Goal: Information Seeking & Learning: Learn about a topic

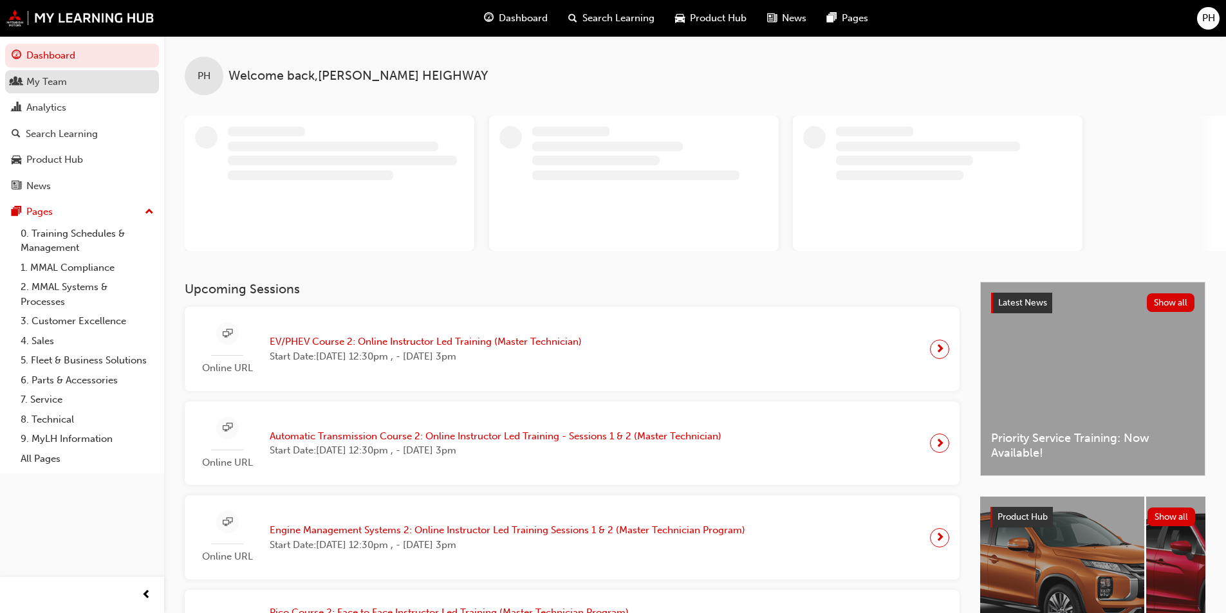
click at [66, 83] on div "My Team" at bounding box center [46, 82] width 41 height 15
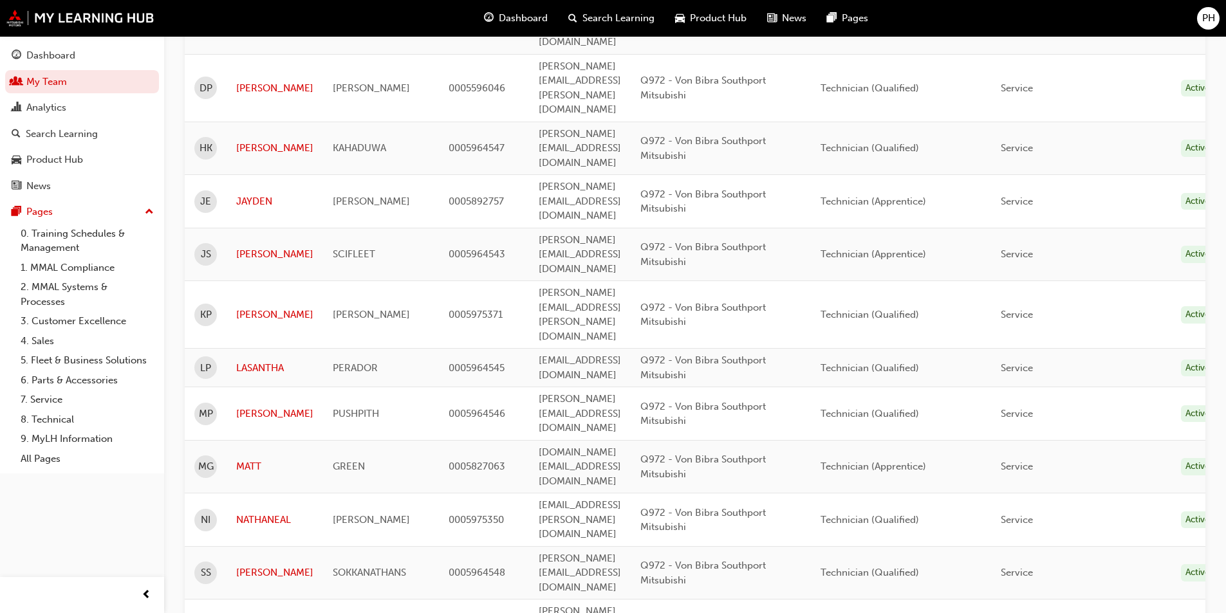
scroll to position [369, 0]
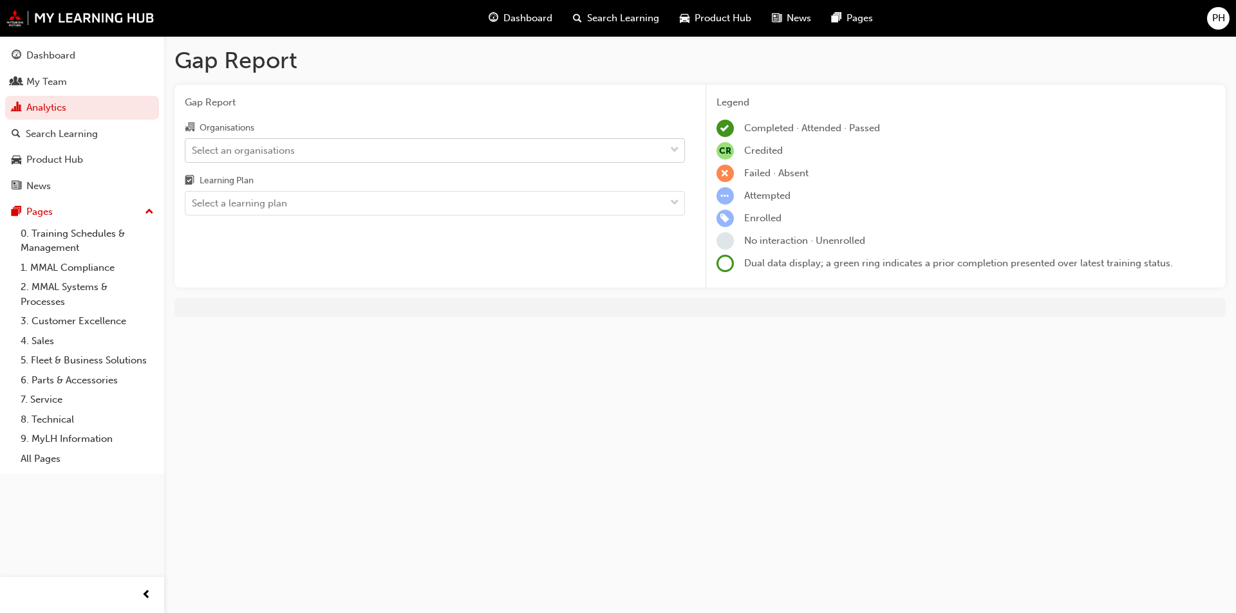
click at [676, 146] on span "down-icon" at bounding box center [674, 150] width 9 height 17
click at [193, 146] on input "Organisations Select an organisations" at bounding box center [192, 149] width 1 height 11
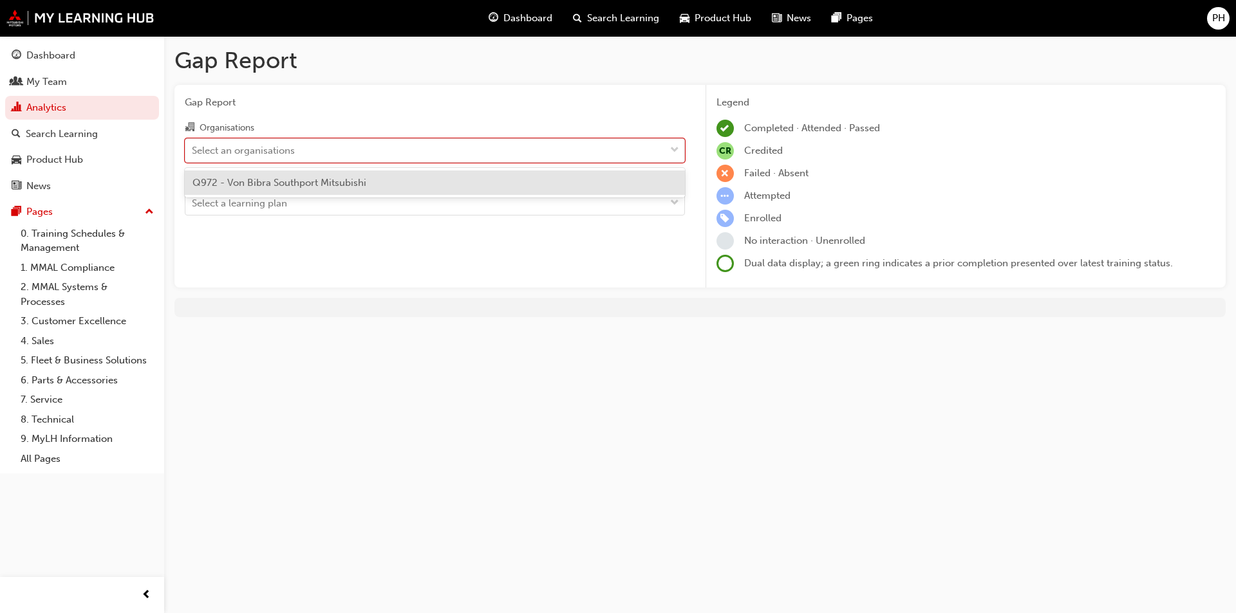
click at [302, 180] on span "Q972 - Von Bibra Southport Mitsubishi" at bounding box center [279, 183] width 174 height 12
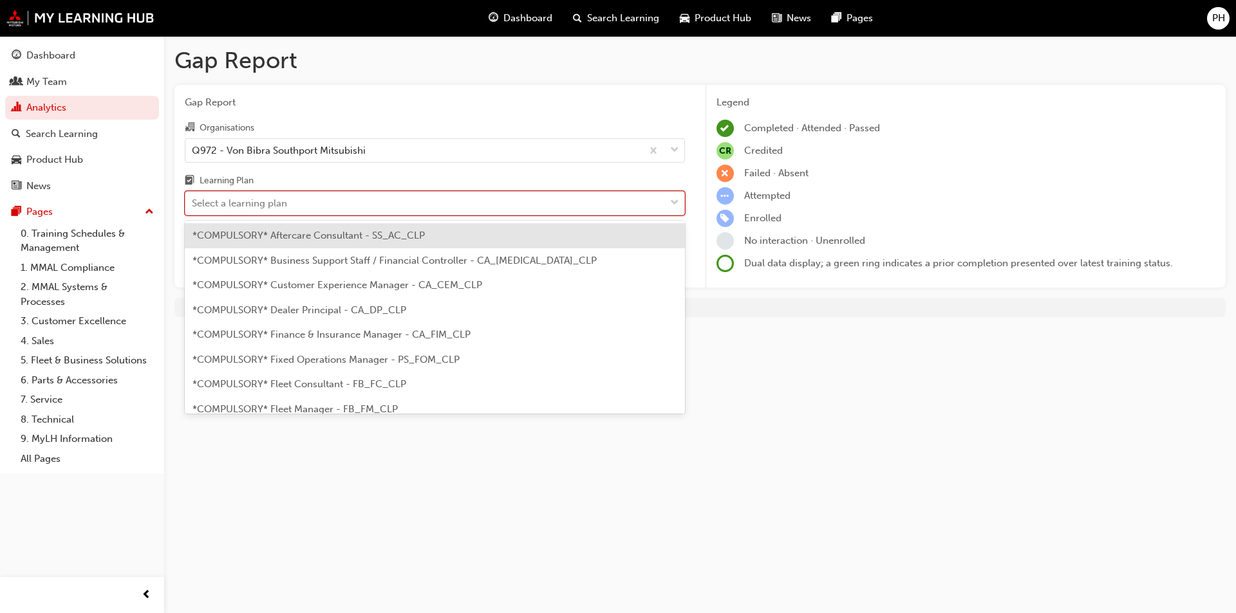
click at [674, 200] on span "down-icon" at bounding box center [674, 203] width 9 height 17
click at [193, 200] on input "Learning Plan option *COMPULSORY* Aftercare Consultant - SS_AC_CLP focused, 1 o…" at bounding box center [192, 203] width 1 height 11
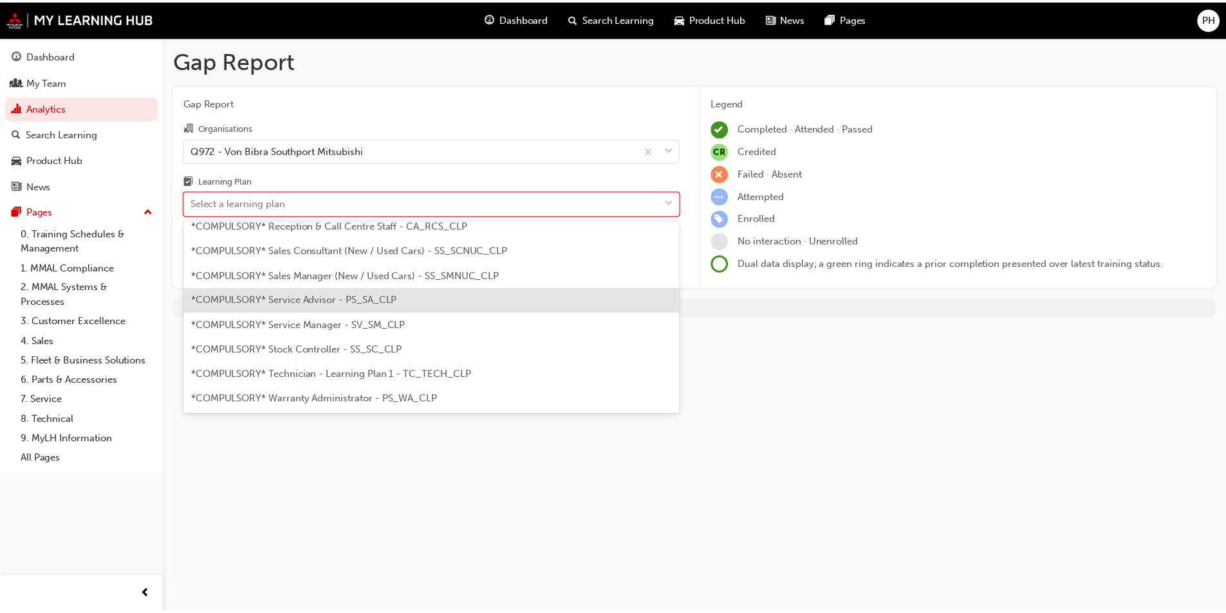
scroll to position [386, 0]
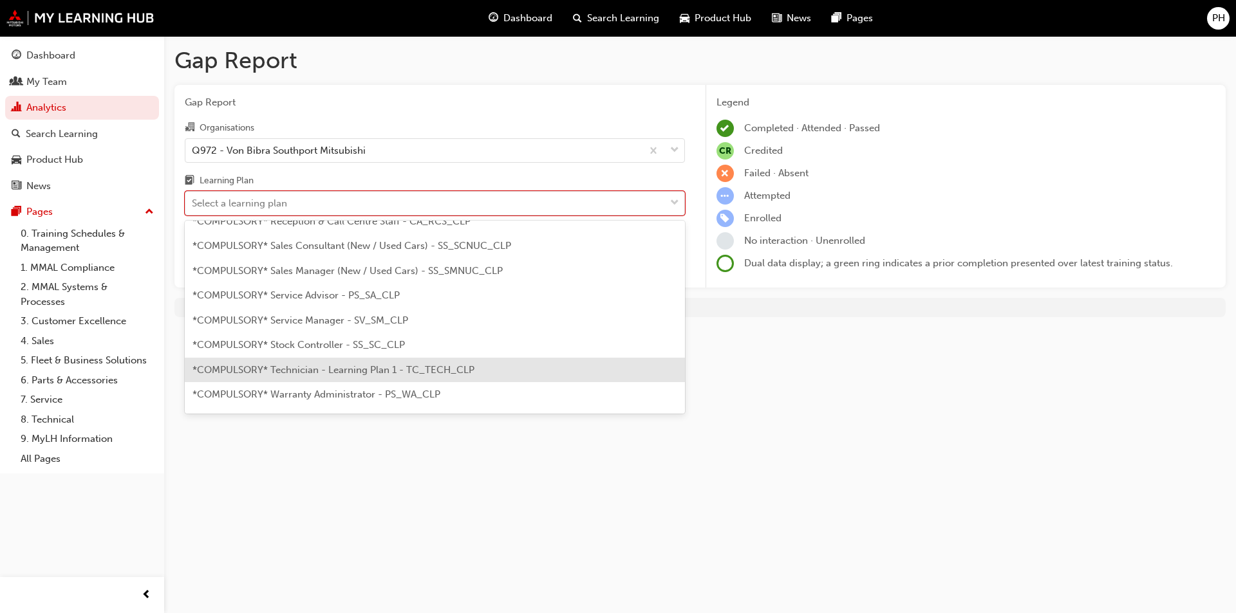
click at [319, 373] on span "*COMPULSORY* Technician - Learning Plan 1 - TC_TECH_CLP" at bounding box center [333, 370] width 282 height 12
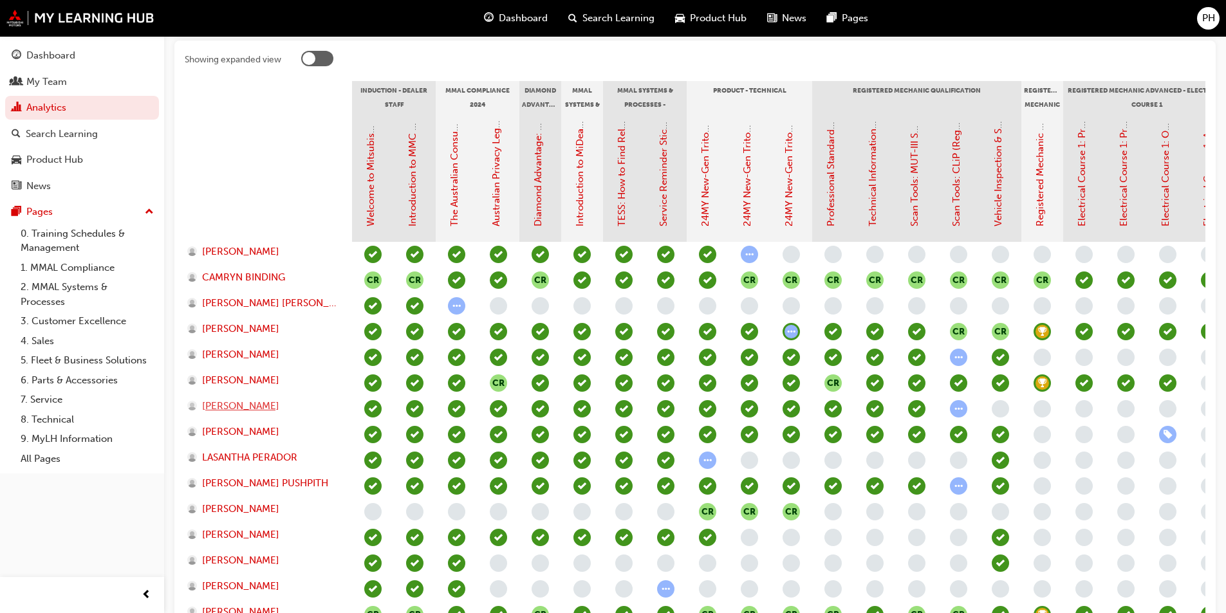
scroll to position [322, 0]
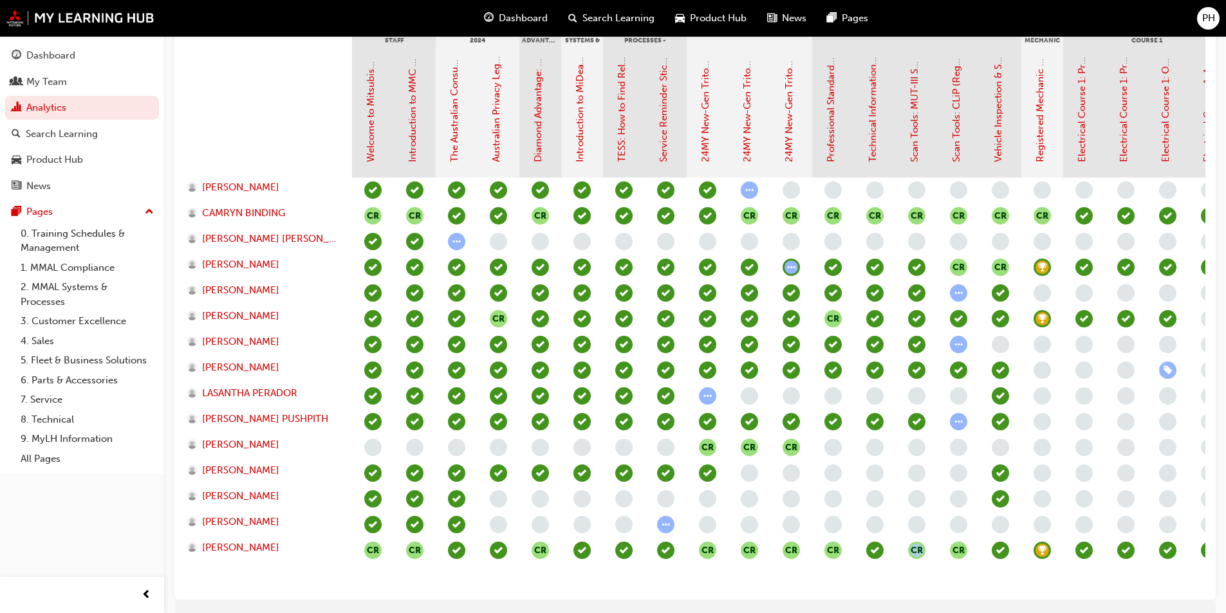
drag, startPoint x: 869, startPoint y: 588, endPoint x: 926, endPoint y: 588, distance: 56.6
click at [926, 588] on div "CR CR CR CR CR CR CR CR CR CR CR CR CR CR CR CR CR CR CR CR CR CR CR CR CR CR C…" at bounding box center [1000, 384] width 1297 height 412
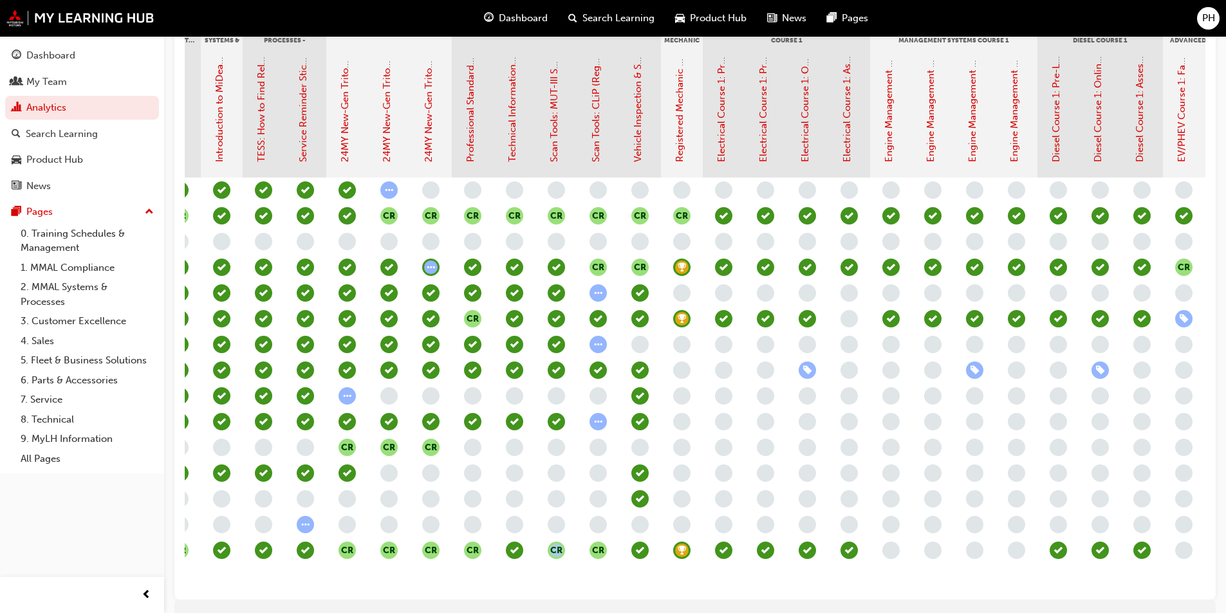
scroll to position [0, 370]
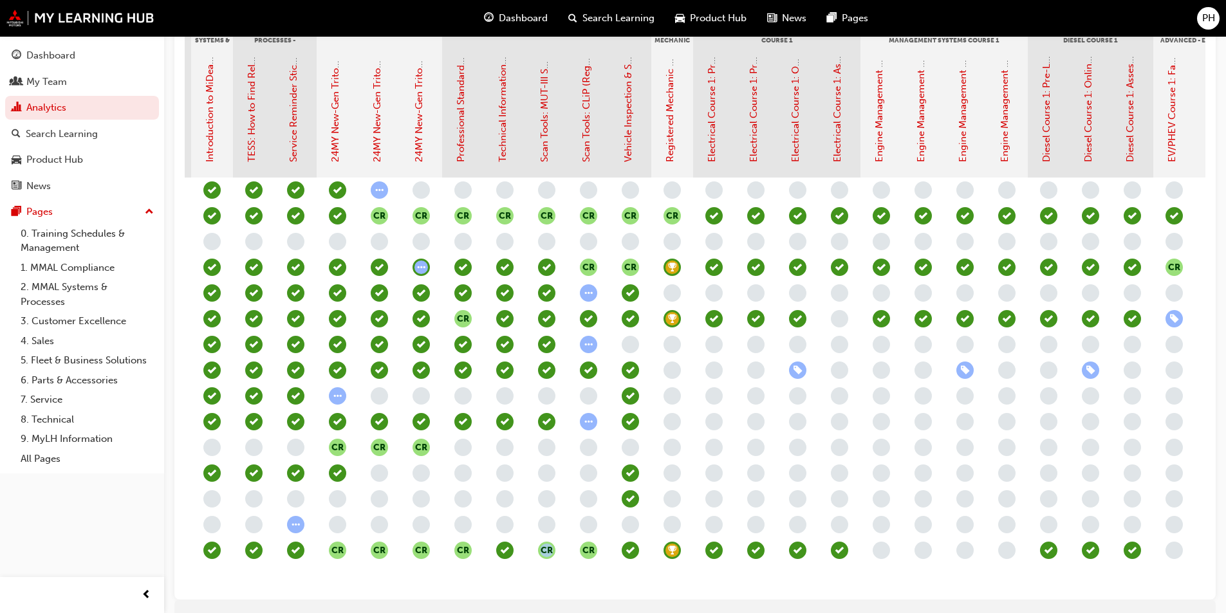
click at [1169, 311] on span "learningRecordVerb_ENROLL-icon" at bounding box center [1174, 318] width 17 height 17
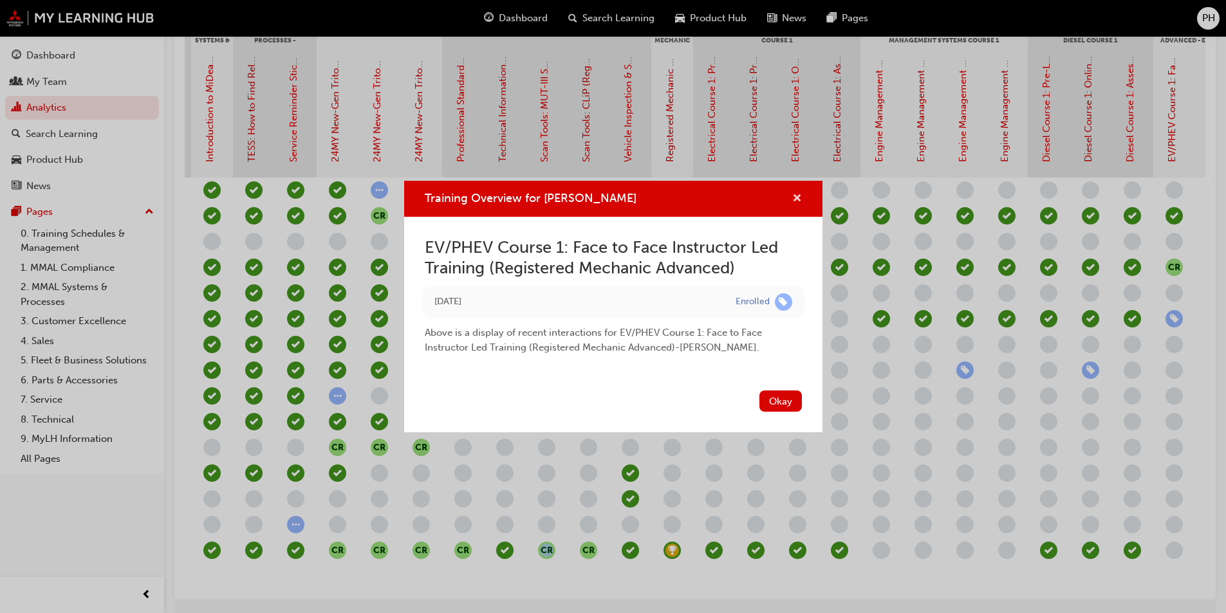
click at [796, 196] on span "cross-icon" at bounding box center [797, 200] width 10 height 12
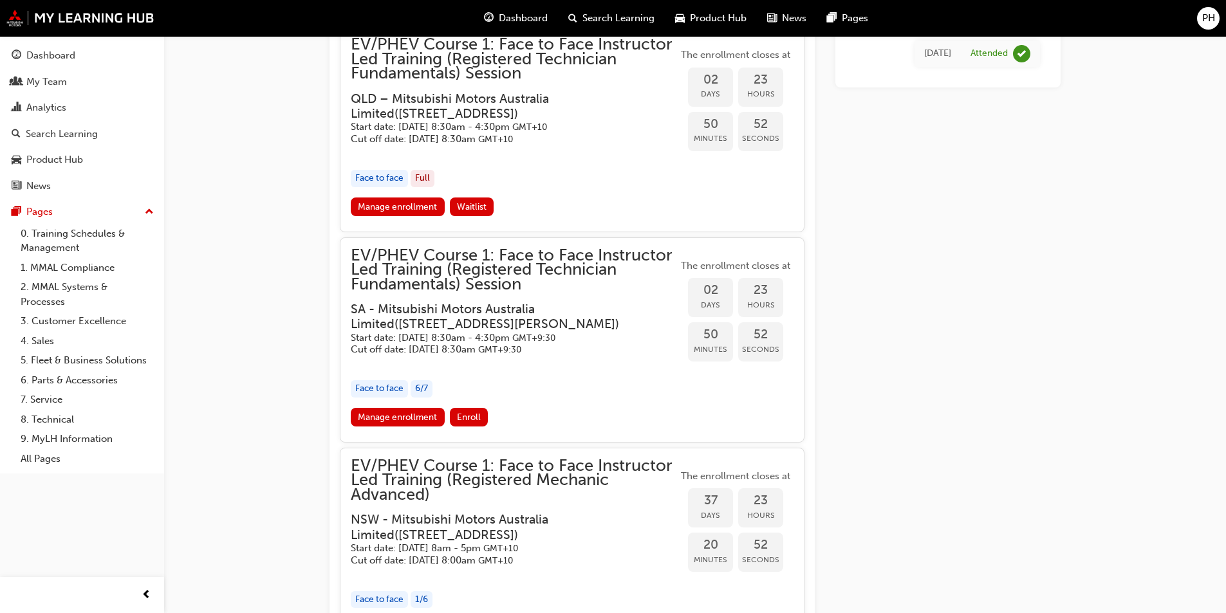
scroll to position [1342, 0]
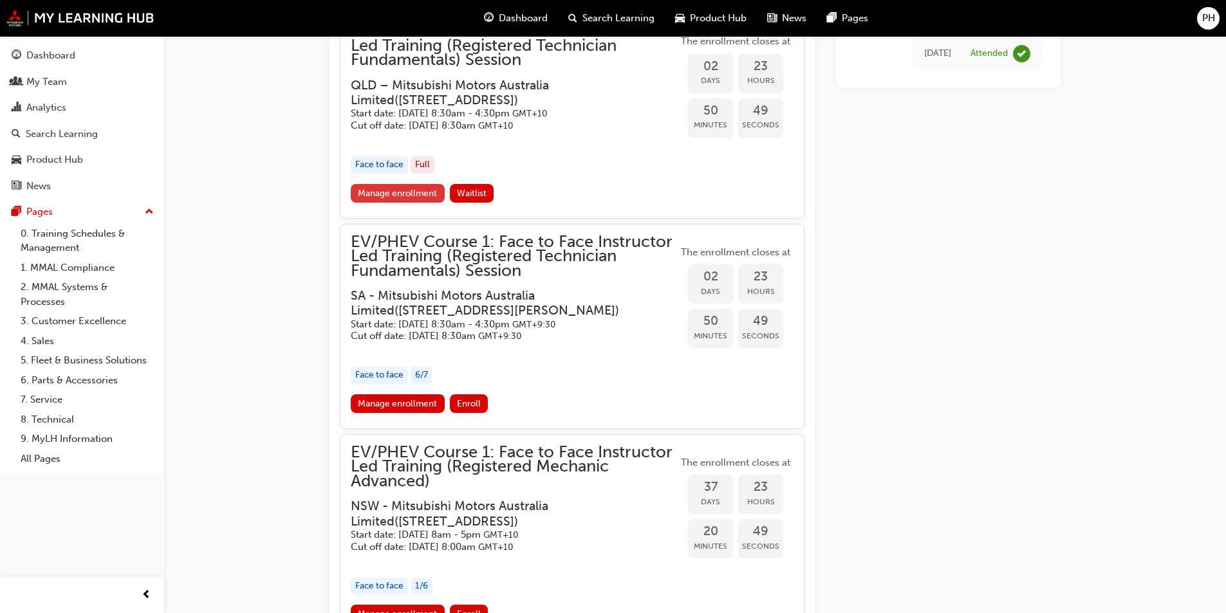
click at [385, 194] on link "Manage enrollment" at bounding box center [398, 193] width 94 height 19
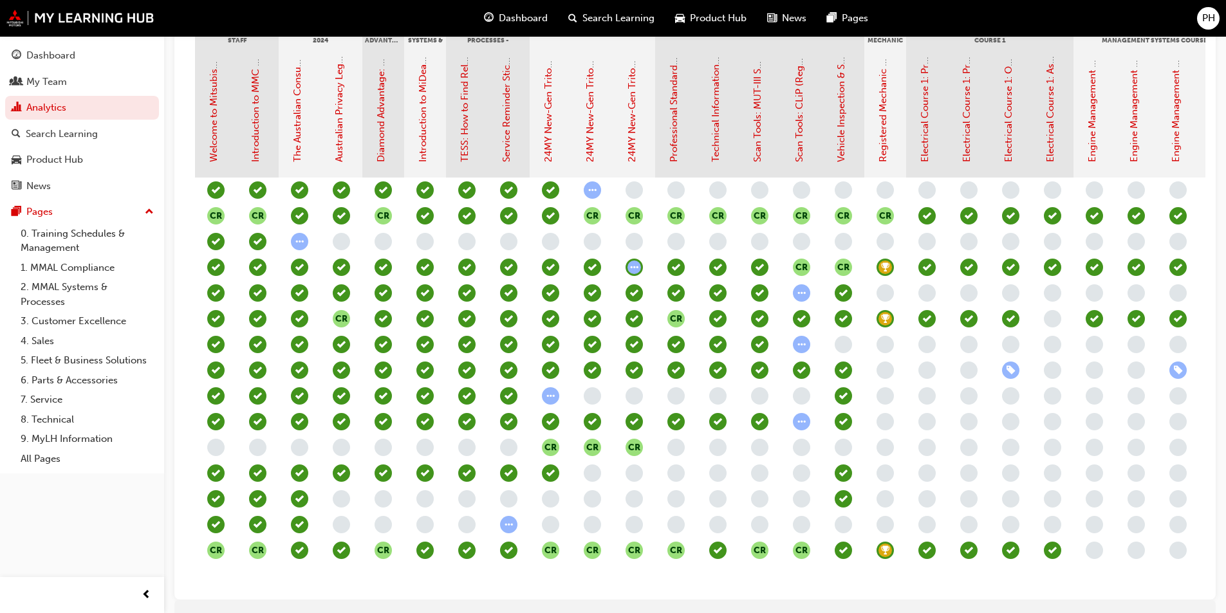
scroll to position [0, 165]
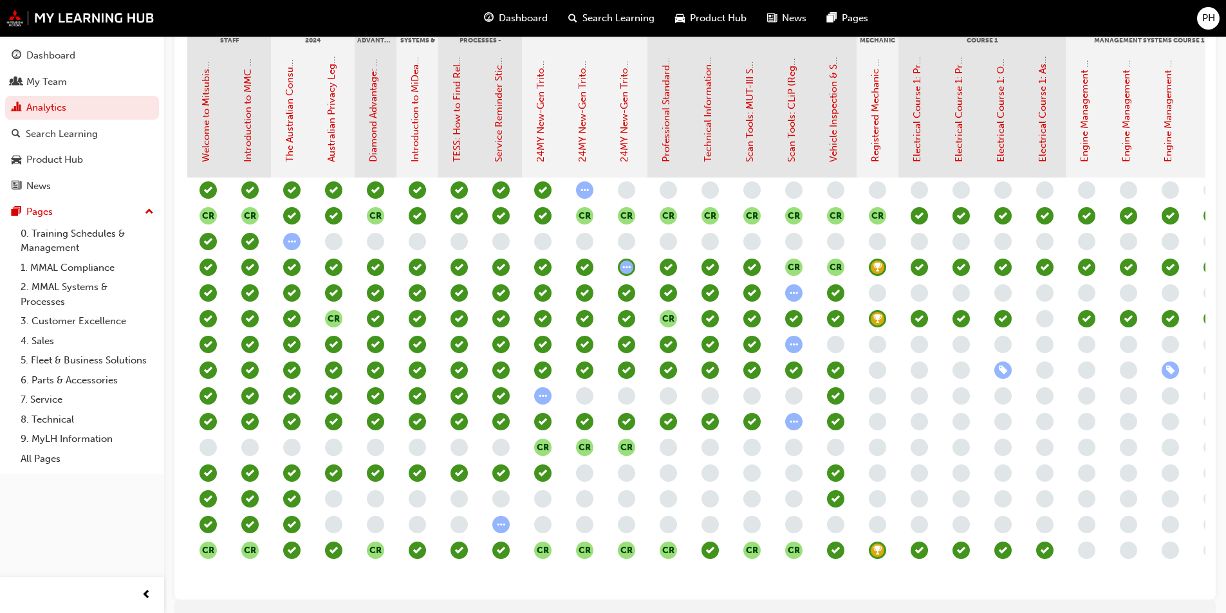
click at [293, 584] on div "CR CR CR CR CR CR CR CR CR CR CR CR CR CR CR CR CR CR CR CR CR CR CR CR CR CR C…" at bounding box center [835, 384] width 1297 height 412
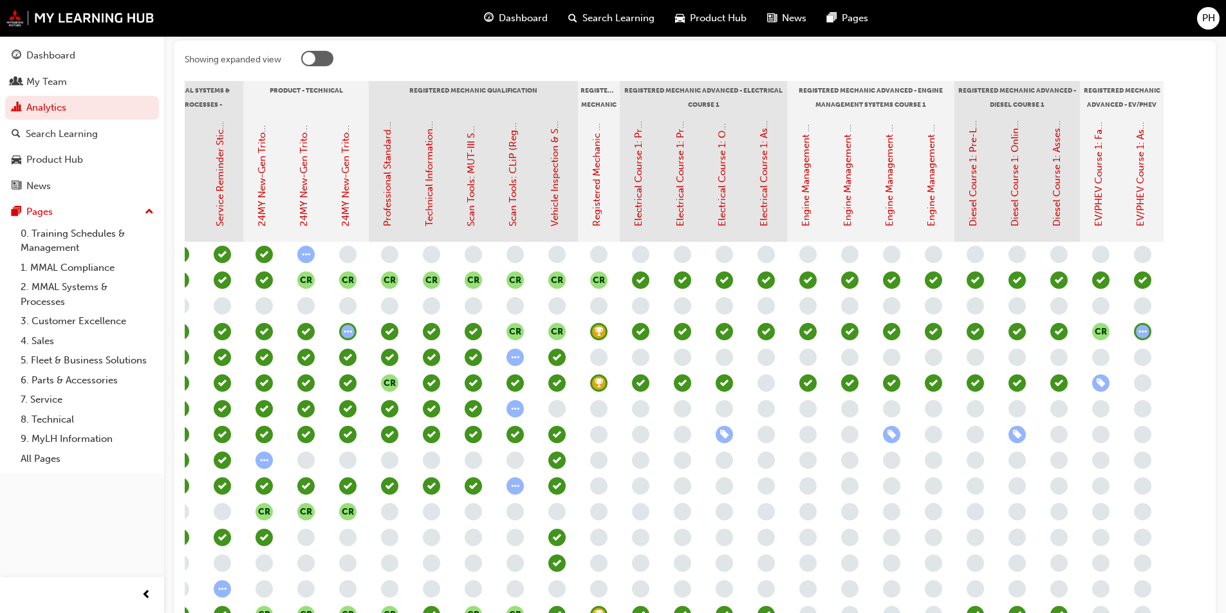
scroll to position [322, 0]
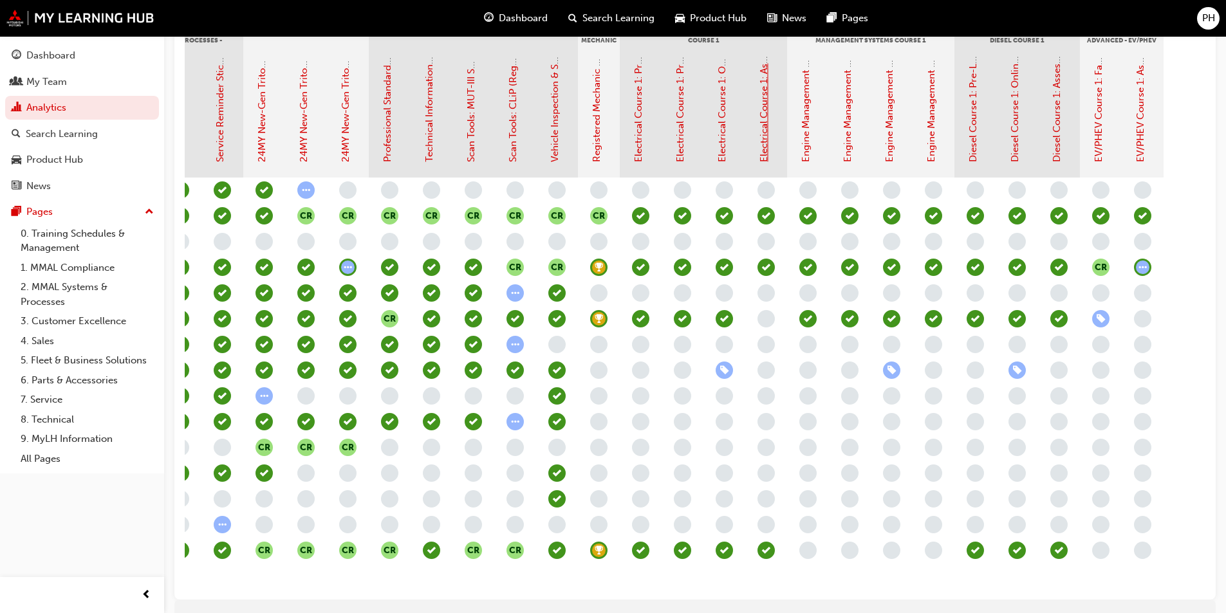
click at [768, 120] on link "Electrical Course 1: Assessment Quiz (Registered Mechanic Advanced)" at bounding box center [764, 5] width 12 height 313
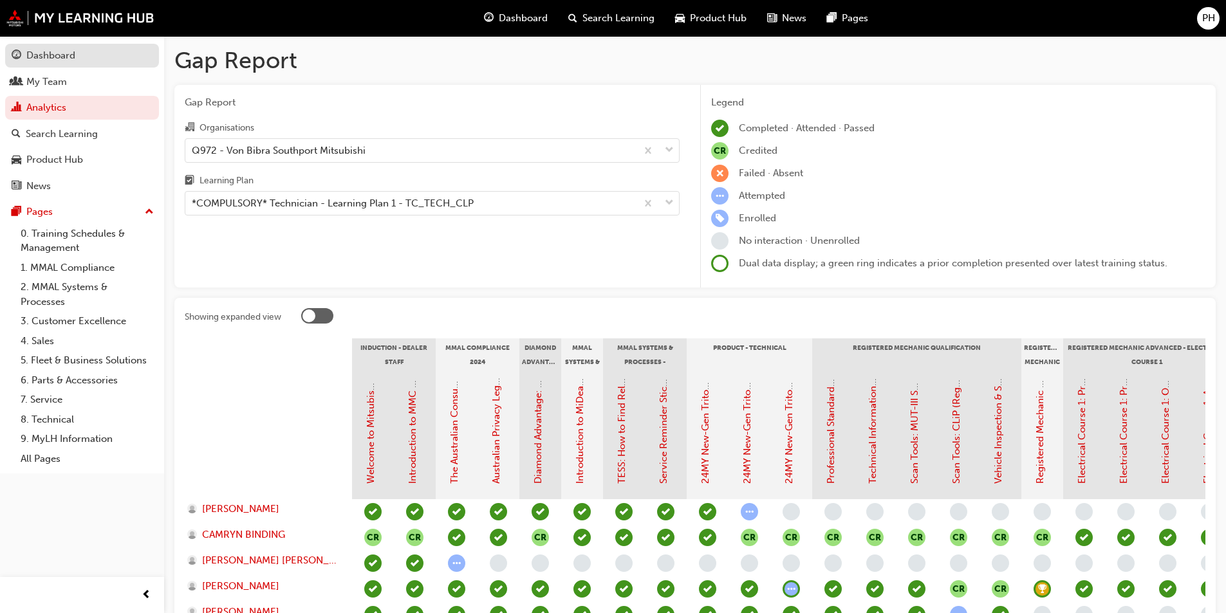
click at [46, 52] on div "Dashboard" at bounding box center [50, 55] width 49 height 15
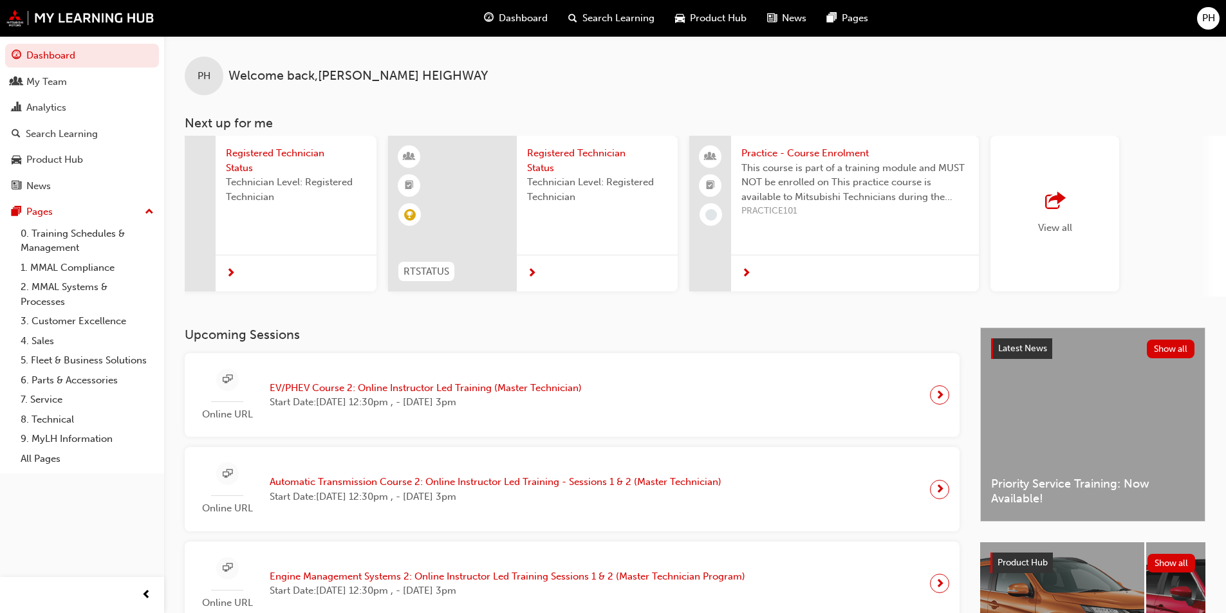
scroll to position [0, 703]
click at [1045, 199] on span "outbound-icon" at bounding box center [1052, 201] width 19 height 18
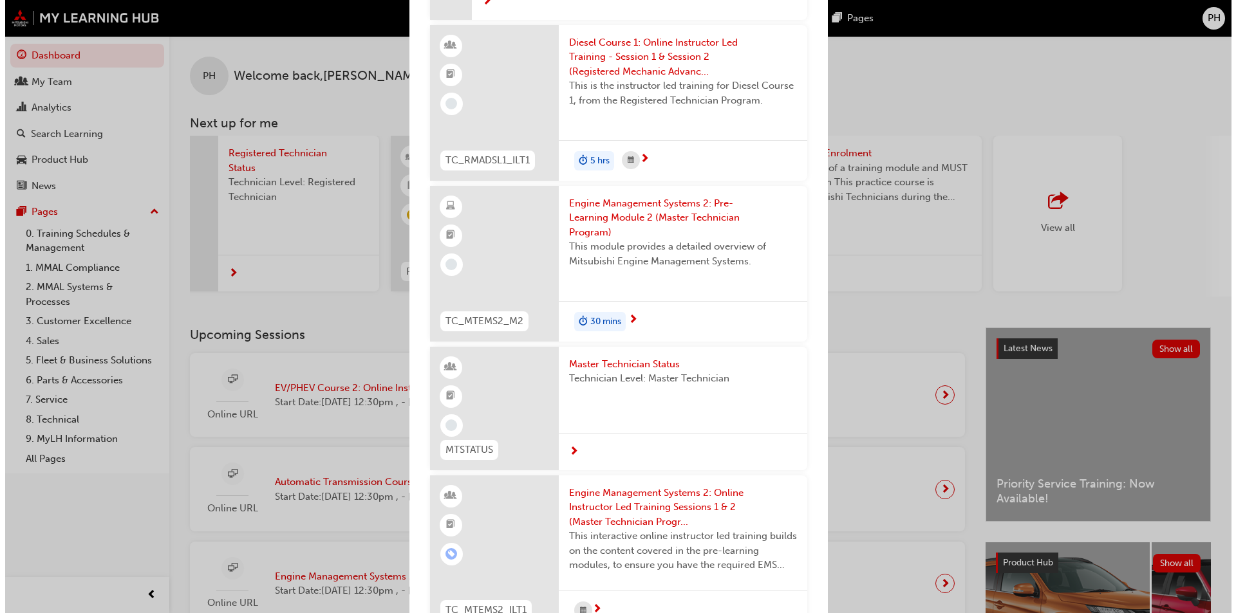
scroll to position [772, 0]
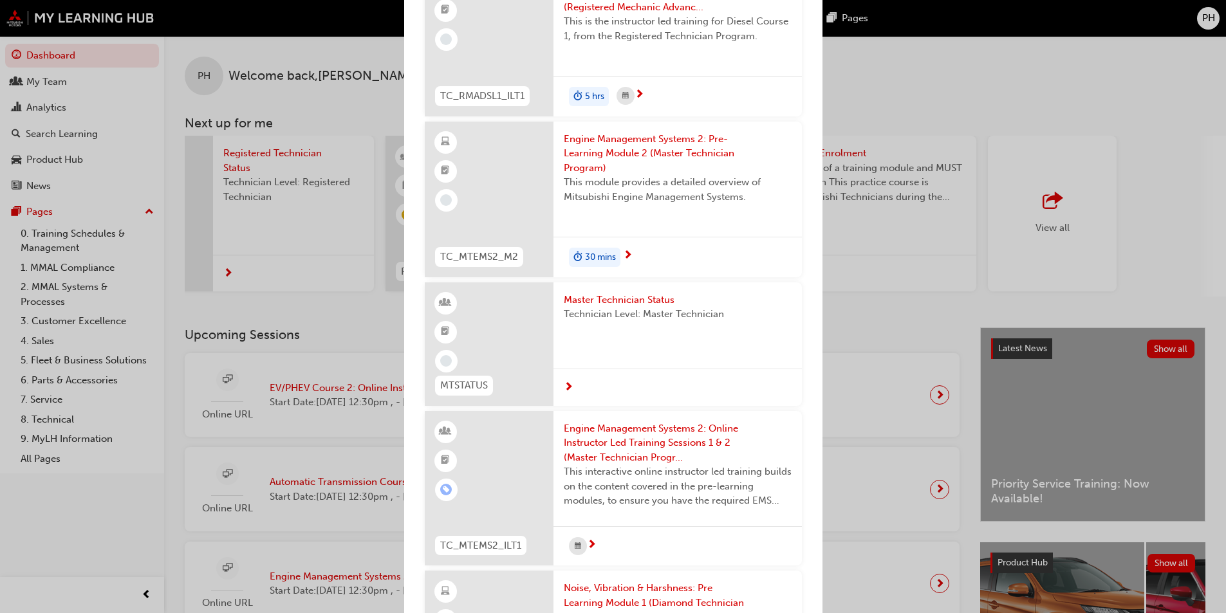
click at [666, 431] on span "Engine Management Systems 2: Online Instructor Led Training Sessions 1 & 2 (Mas…" at bounding box center [678, 444] width 228 height 44
